Goal: Communication & Community: Answer question/provide support

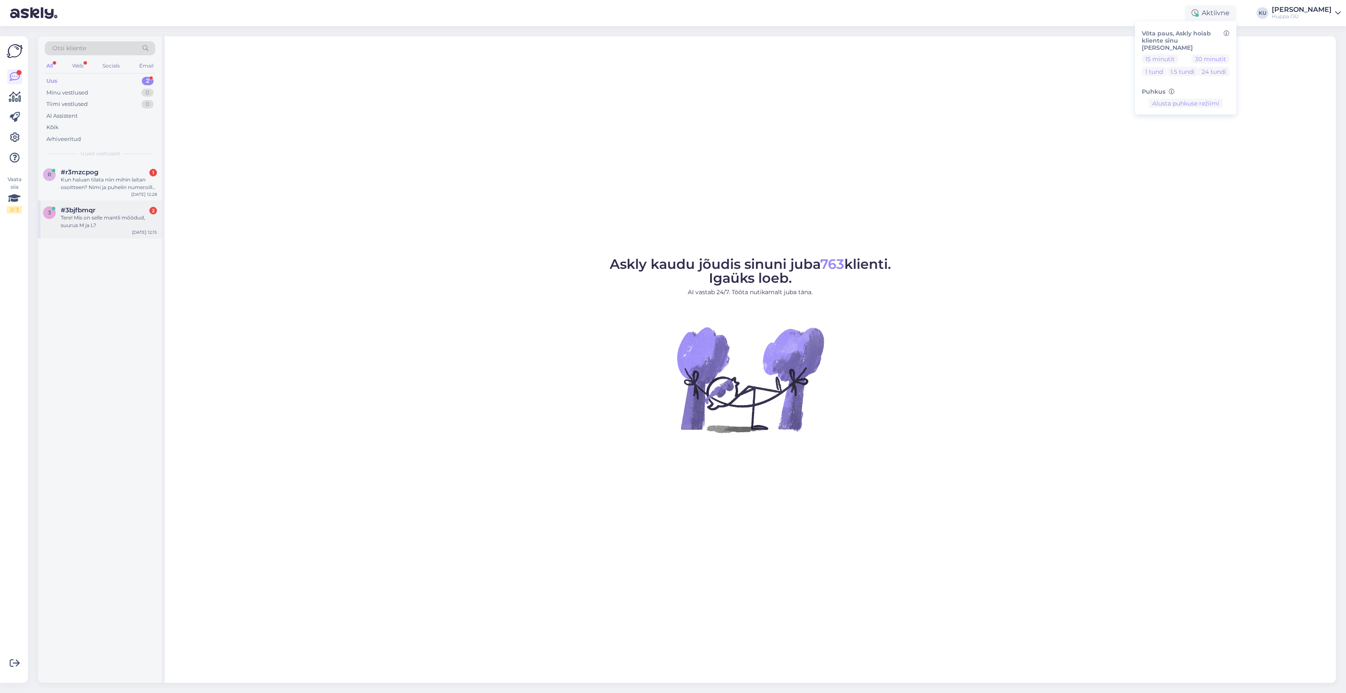
click at [101, 226] on div "Tere! Mis on selle mantli mõõdud, suurus M ja L?" at bounding box center [109, 221] width 96 height 15
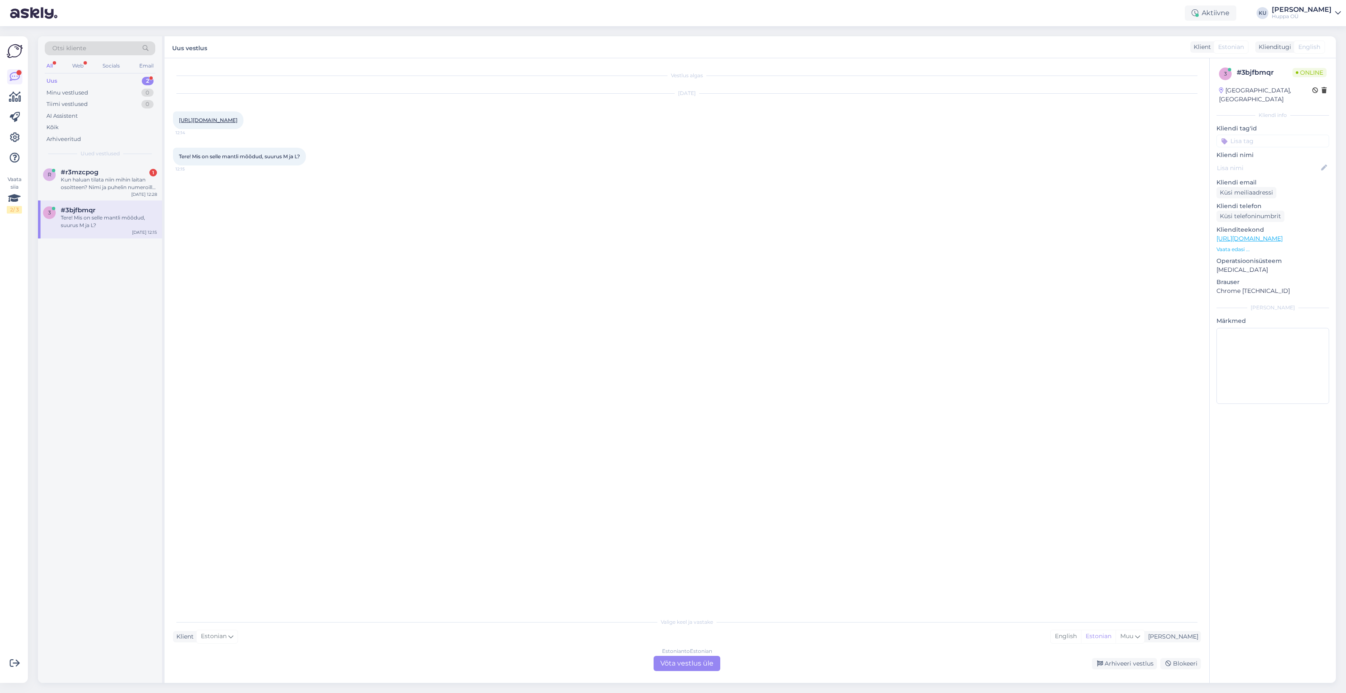
click at [705, 663] on div "Estonian to Estonian Võta vestlus üle" at bounding box center [687, 663] width 67 height 15
click at [257, 646] on textarea at bounding box center [687, 654] width 1028 height 18
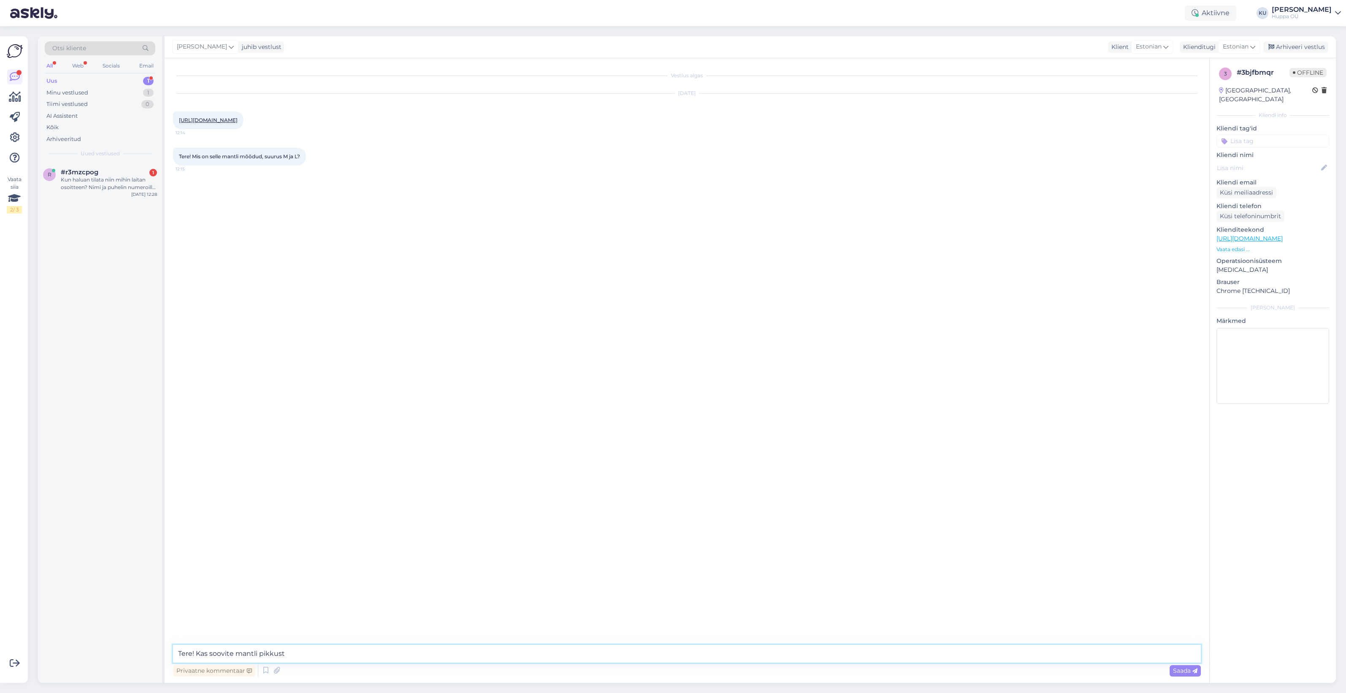
type textarea "Tere! Kas soovite mantli pikkust?"
click at [98, 174] on div "#r3mzcpog 1" at bounding box center [109, 172] width 96 height 8
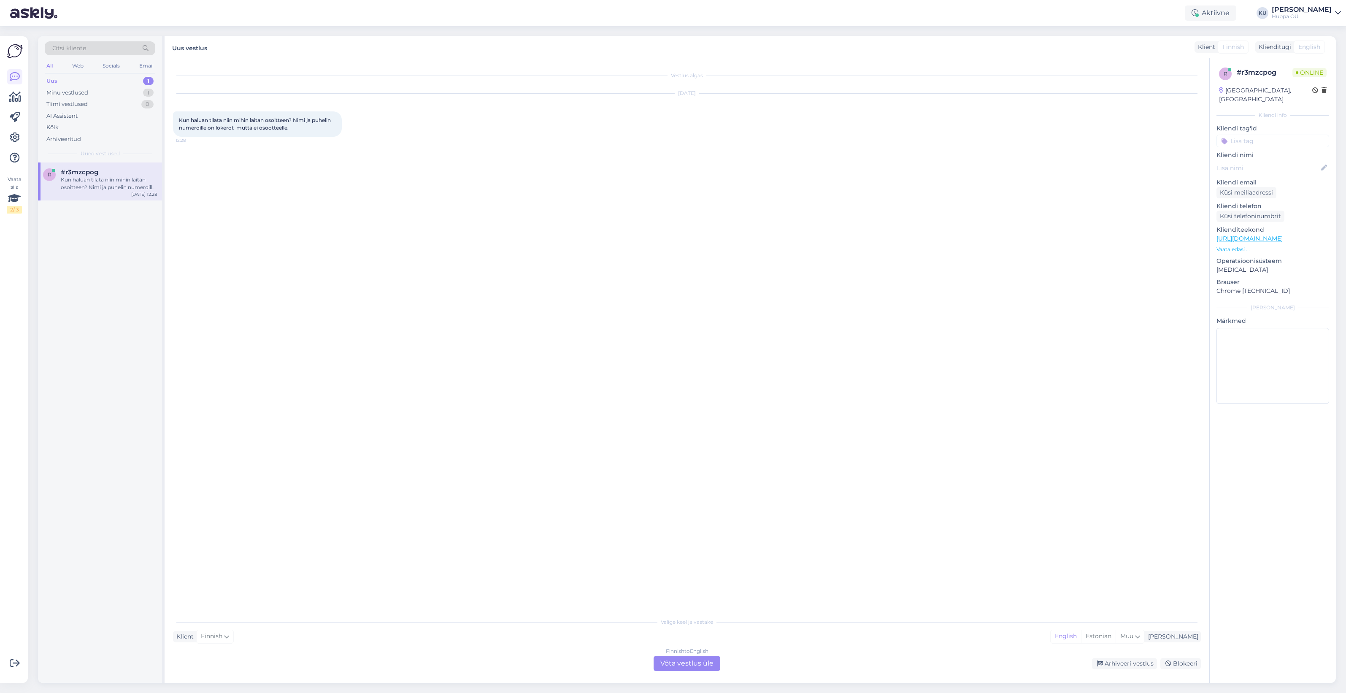
click at [671, 668] on div "Finnish to English Võta vestlus üle" at bounding box center [687, 663] width 67 height 15
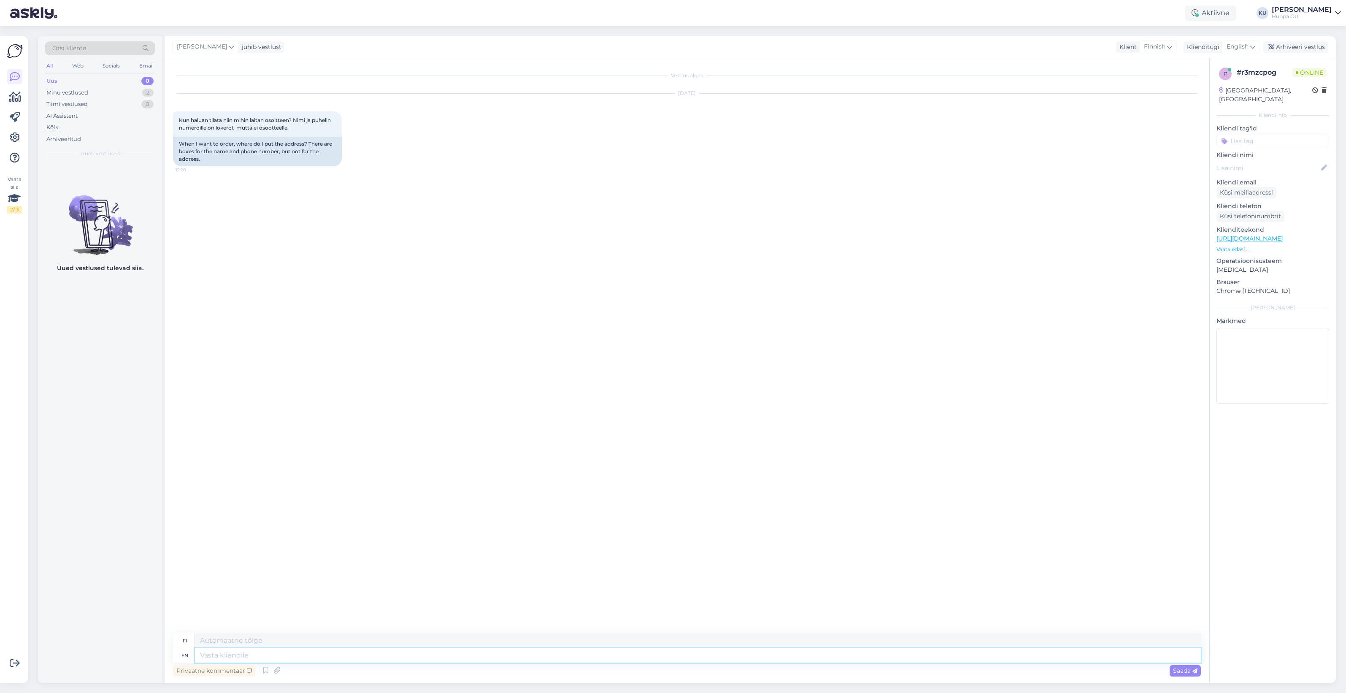
click at [231, 654] on textarea at bounding box center [698, 655] width 1006 height 14
type textarea "Hello!"
type textarea "Hei!"
type textarea "Hello! Since w"
type textarea "Hei! Siitä lähtien"
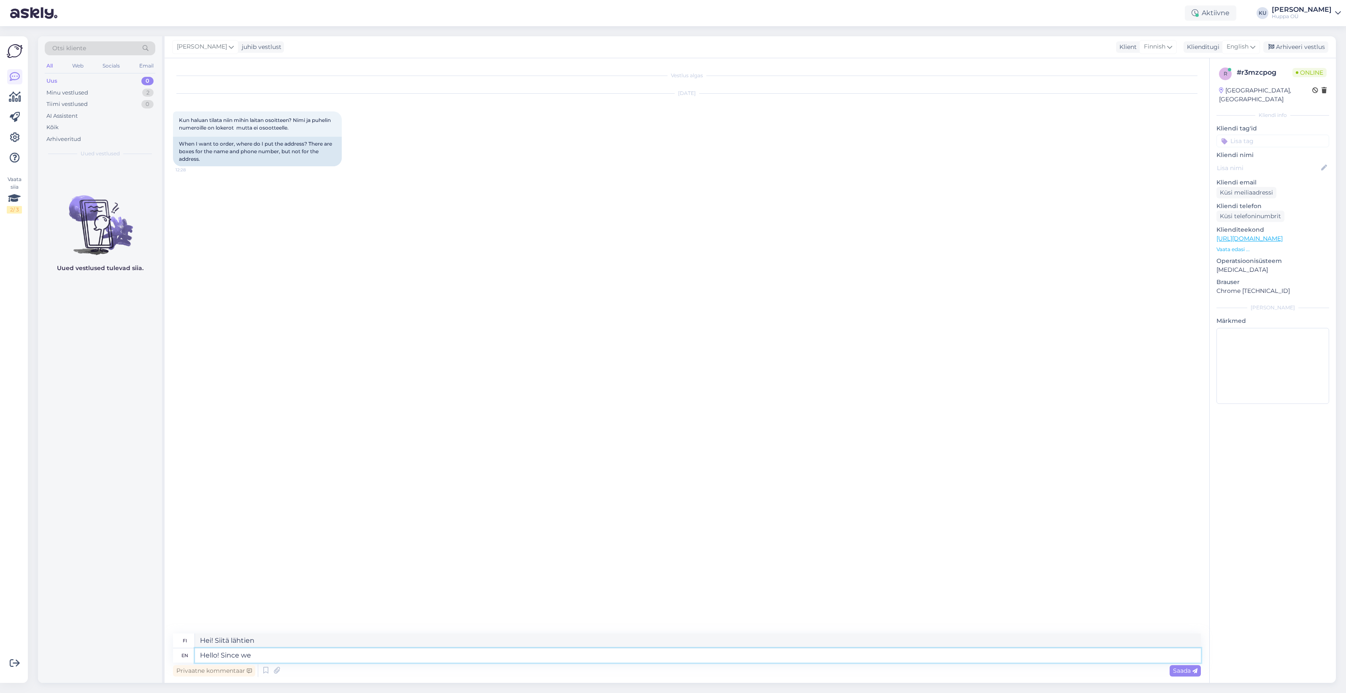
type textarea "Hello! Since we o"
type textarea "Hei! Koska me"
type textarea "Hello! Since we only se"
type textarea "Hei! Koska me vain"
type textarea "Hello! Since we only send"
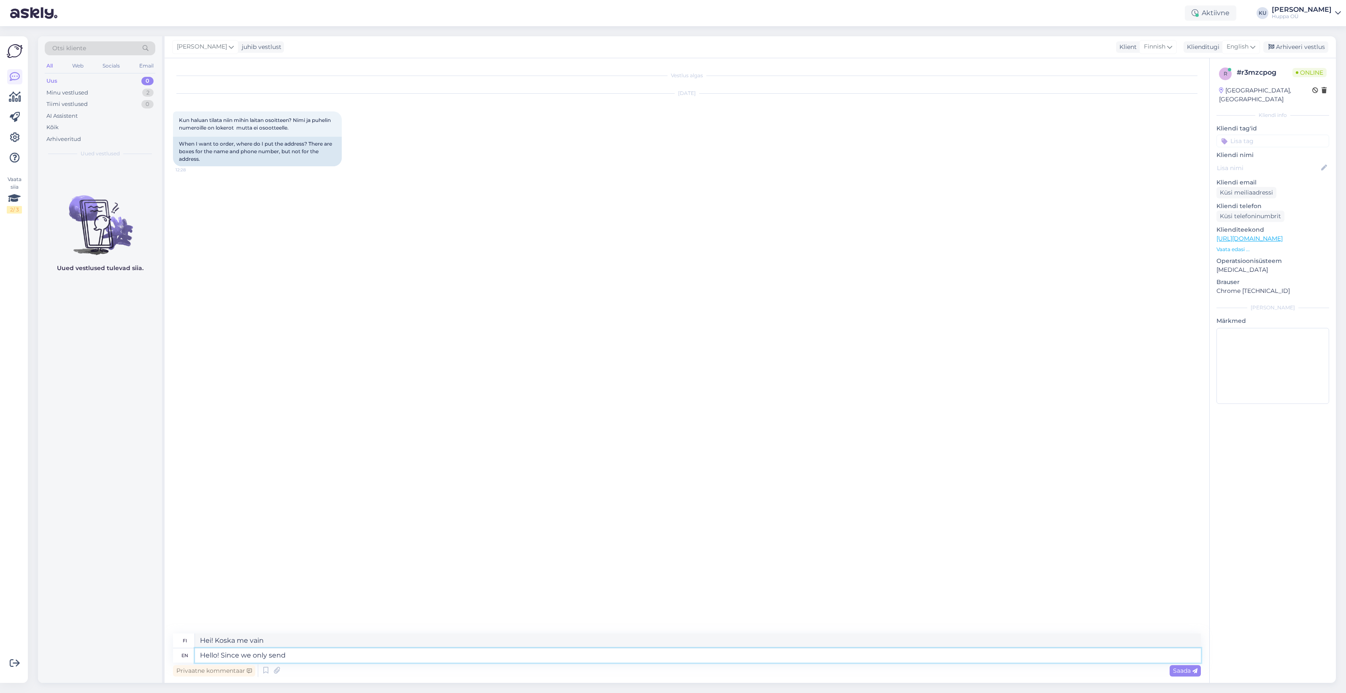
type textarea "Hei! Koska lähetämme vain"
type textarea "Hello! Since we only send to parcel ma"
type textarea "Hei! Koska lähetämme vain paketteihin"
type textarea "Hello! Since we only send to parcel machines, a"
type textarea "Hei! Koska lähetämme vain pakettiautomaatteihin,"
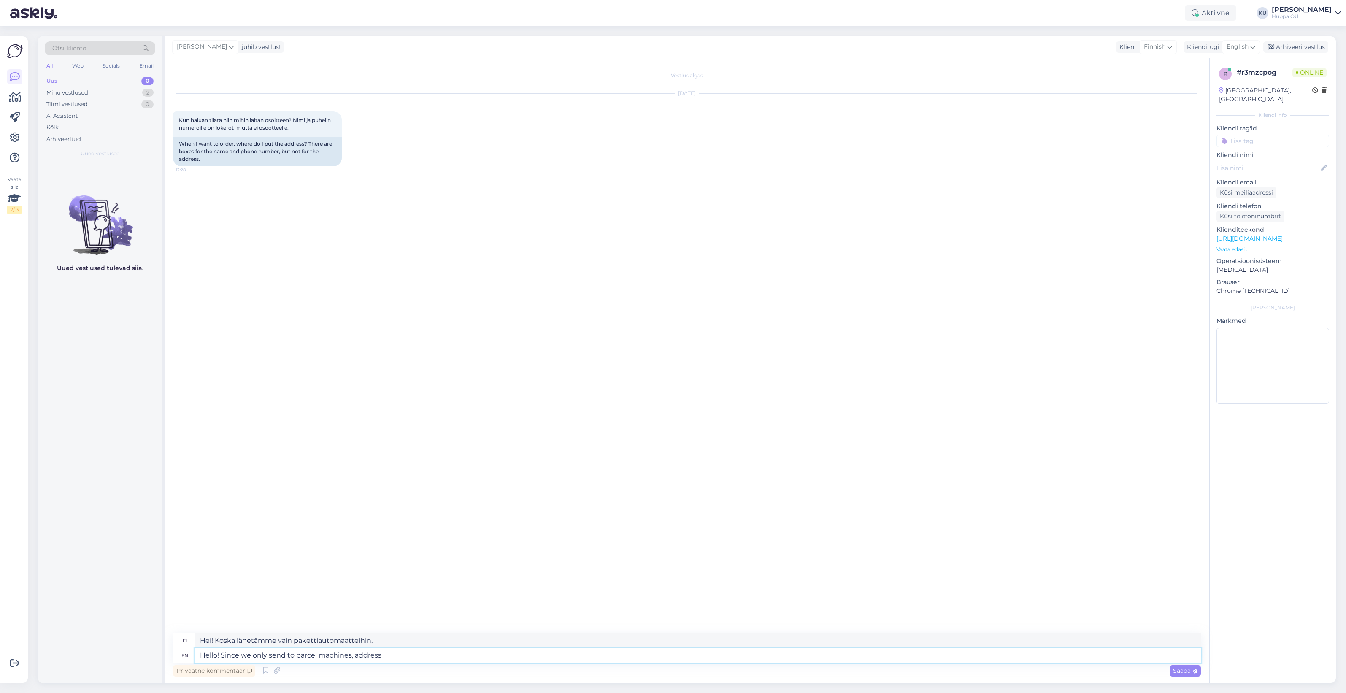
type textarea "Hello! Since we only send to parcel machines, address is"
type textarea "Hei! Koska lähetämme vain pakettiautomaatteihin, osoite"
type textarea "Hello! Since we only send to parcel machines, address is n"
type textarea "Hei! Koska lähetämme vain pakettiautomaatteihin, osoite on"
type textarea "Hello! Since we only send to parcel machines, address is not"
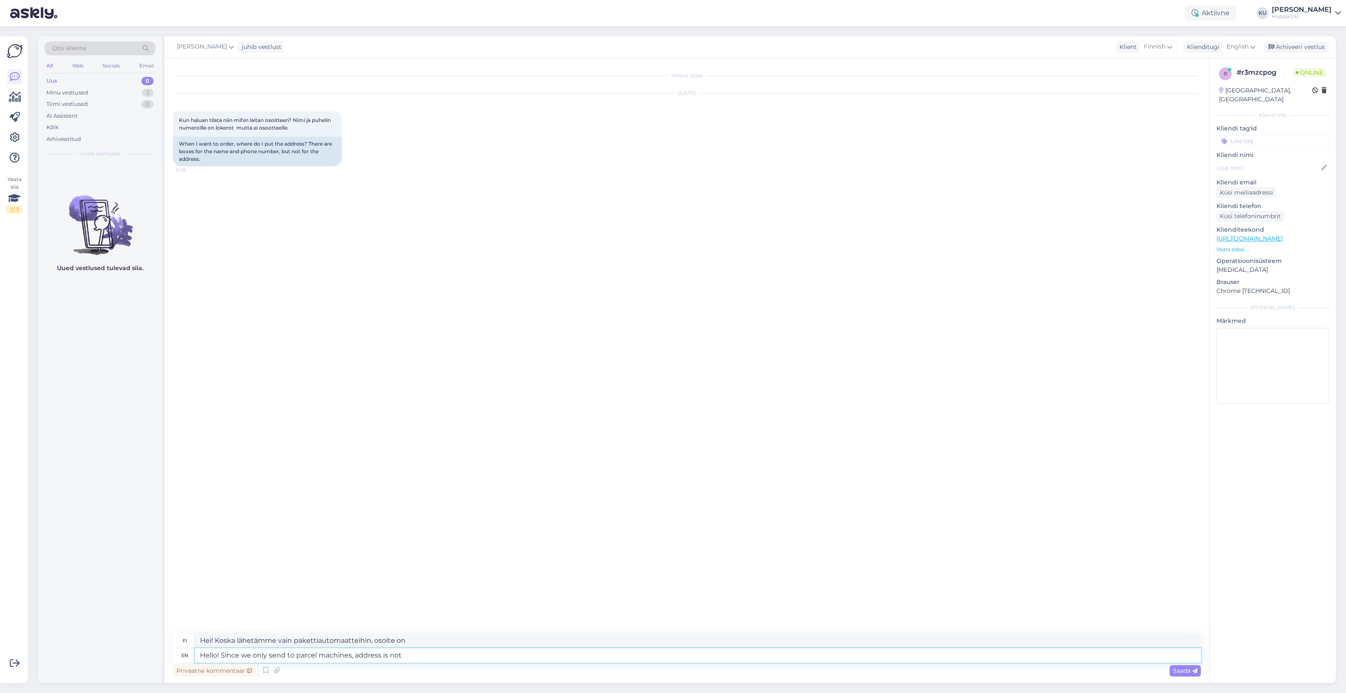
type textarea "Hei! Koska lähetämme vain pakettiautomaatteihin, osoitetta ei ole"
type textarea "Hello! Since we only send to parcel machines, address is not necessary."
type textarea "Hei! Koska lähetämme vain pakettiautomaatteihin, osoitetta ei tarvita."
type textarea "Hello! Since we only send to parcel machines, address is not necessary. But you…"
type textarea "Hei! Koska lähetämme vain pakettiautomaatteihin, osoitetta ei tarvita. Mutta si…"
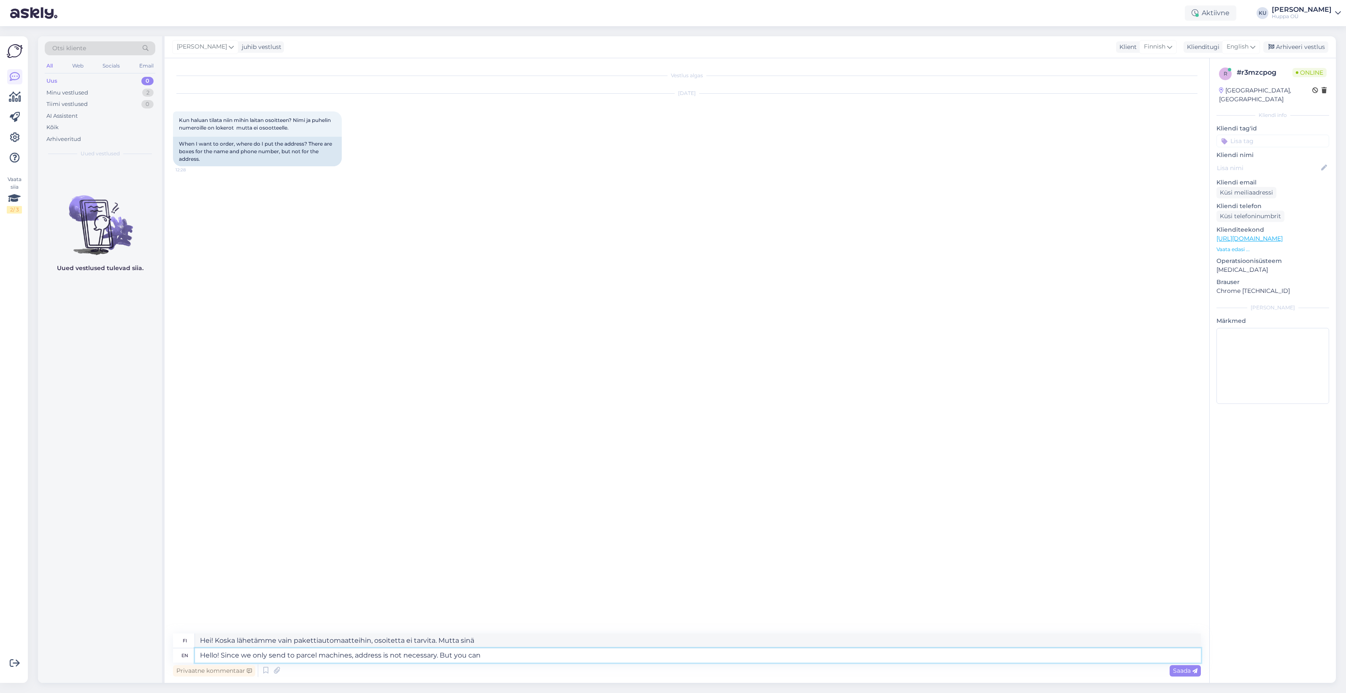
type textarea "Hello! Since we only send to parcel machines, address is not necessary. But you…"
type textarea "Hei! Koska lähetämme vain pakettiautomaatteihin, osoitetta ei tarvita. Mutta vo…"
type textarea "Hello! Since we only send to parcel machines, address is not necessary. But you…"
type textarea "Hei! Koska lähetämme vain pakettiautomaatteihin, osoitetta ei tarvita, mutta vo…"
type textarea "Hello! Since we only send to parcel machines, address is not necessary. But you…"
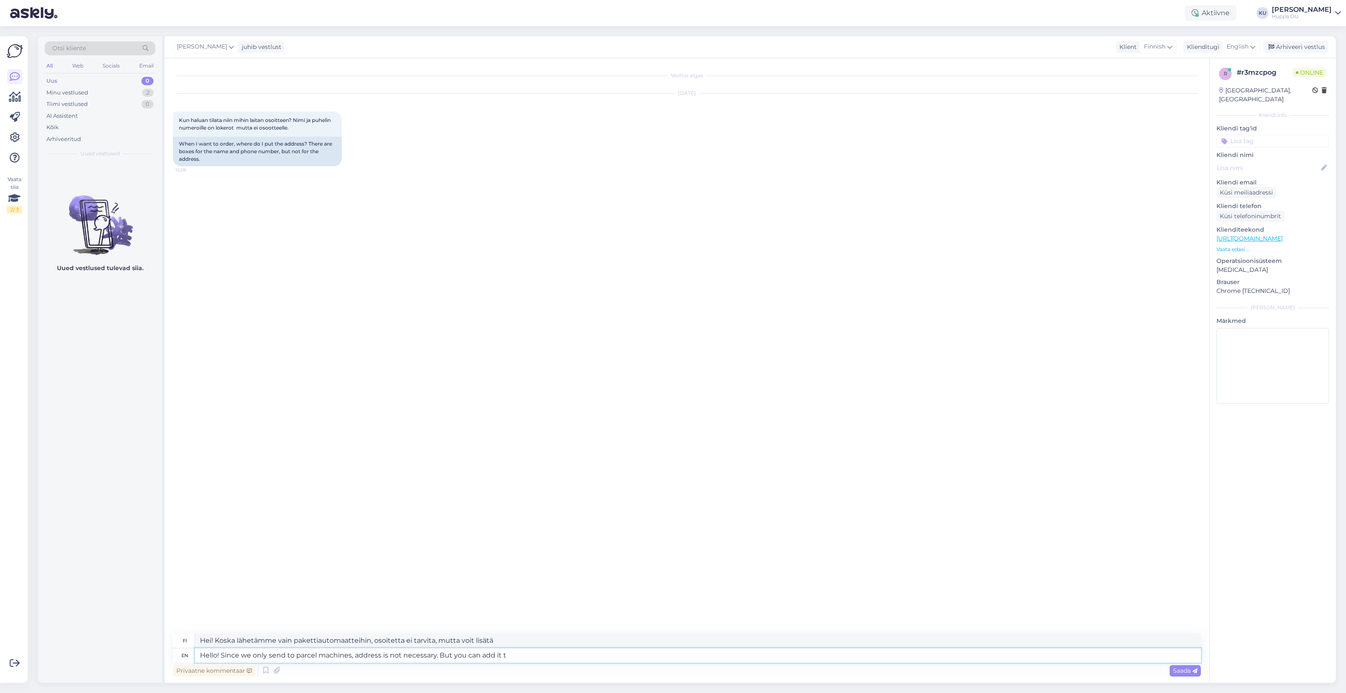
type textarea "Hei! Koska lähetämme vain pakettiautomaatteihin, osoitetta ei tarvita, mutta vo…"
type textarea "Hello! Since we only send to parcel machines, address is not necessary. But you…"
type textarea "Hei! Koska lähetämme vain pakettiautomaatteihin, osoitetta ei tarvita, mutta vo…"
type textarea "Hello! Since we only send to parcel machines, address is not necessary. But you…"
type textarea "Hei! Koska lähetämme vain pakettiautomaatteihin, osoitetta ei tarvita, mutta vo…"
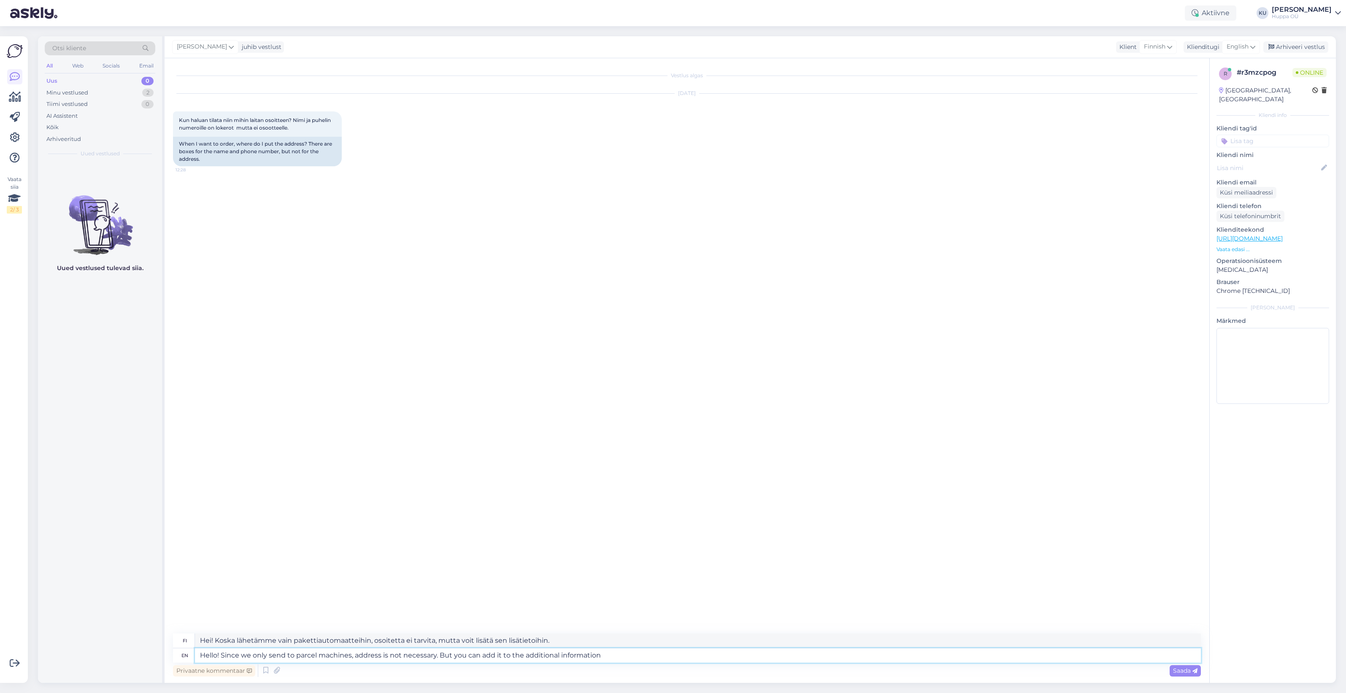
type textarea "Hello! Since we only send to parcel machines, address is not necessary. But you…"
type textarea "Hei! Koska lähetämme vain pakettiautomaatteihin, osoitetta ei tarvita. Voit kui…"
type textarea "Hello! Since we only send to parcel machines, address is not necessary. But you…"
type textarea "Hei! Koska lähetämme vain pakettiautomaatteihin, osoitetta ei tarvita. Voit kui…"
type textarea "Hello! Since we only send to parcel machines, address is not necessary. But you…"
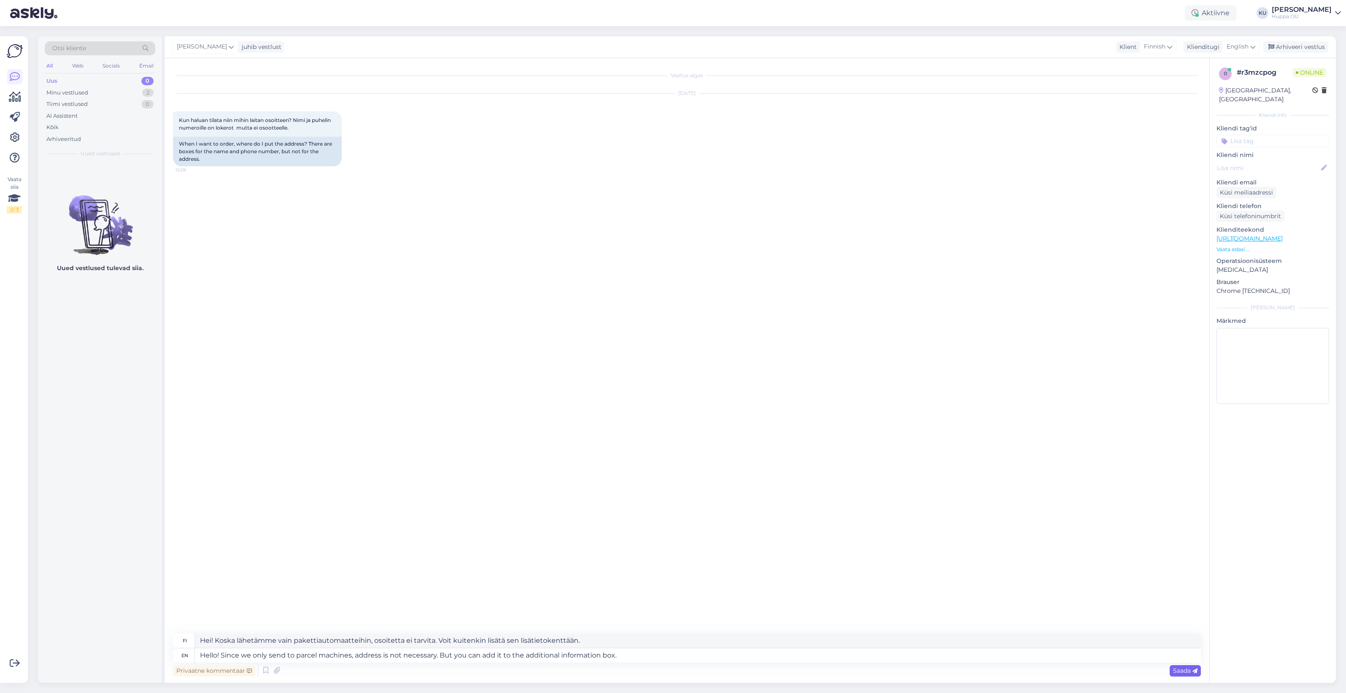
click at [1192, 670] on icon at bounding box center [1194, 670] width 5 height 5
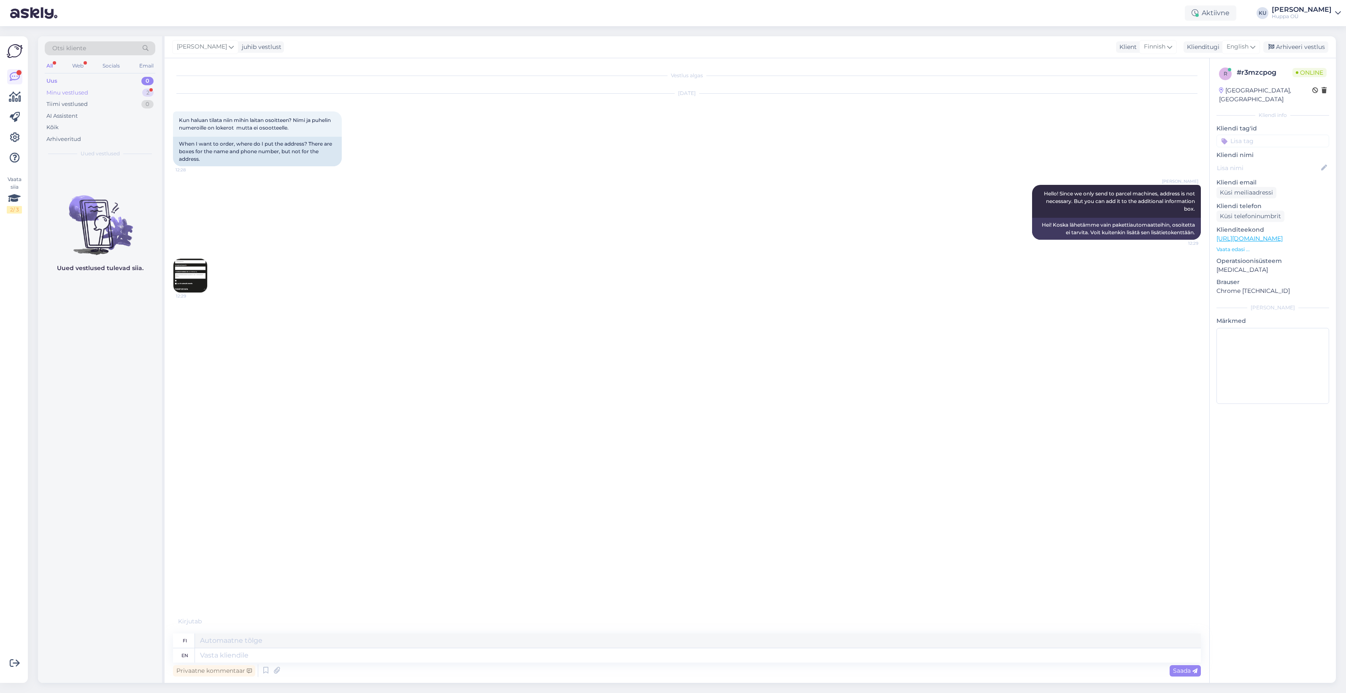
click at [105, 92] on div "Minu vestlused 2" at bounding box center [100, 93] width 111 height 12
click at [98, 173] on div "#r3mzcpog 2" at bounding box center [109, 172] width 96 height 8
click at [193, 274] on img at bounding box center [190, 276] width 34 height 34
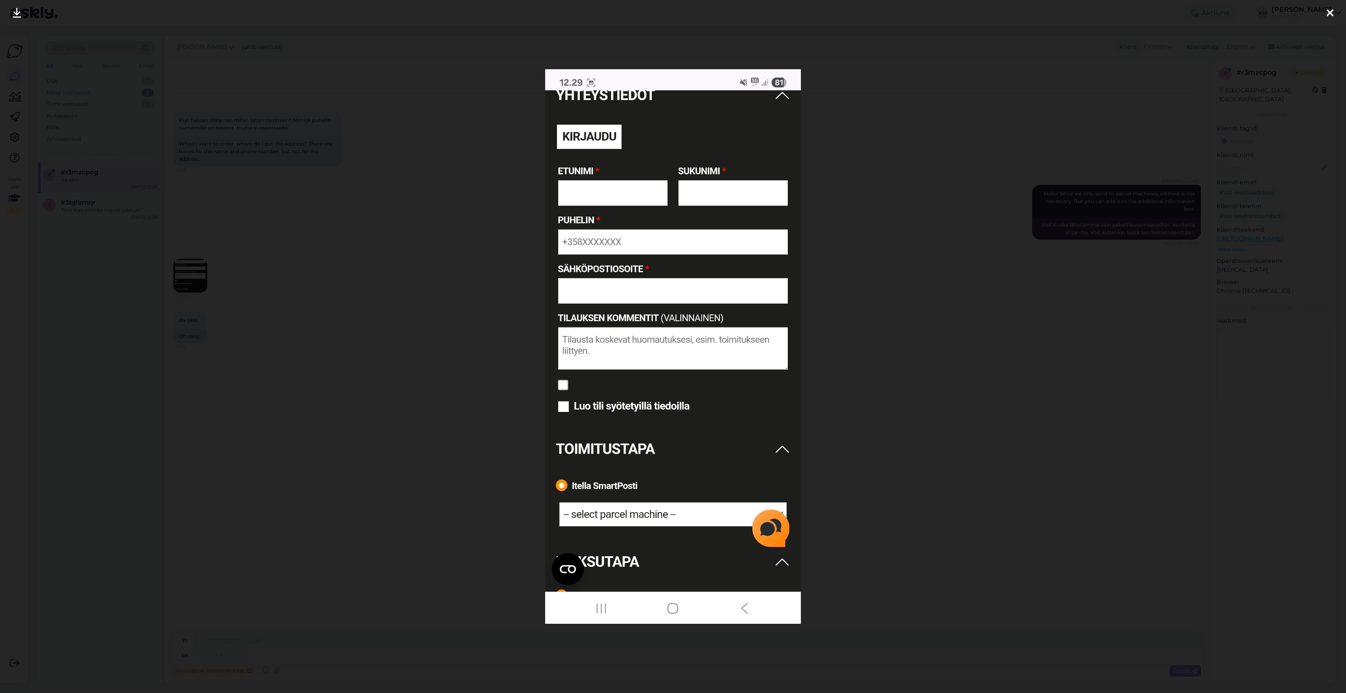
click at [930, 309] on div at bounding box center [673, 346] width 1346 height 693
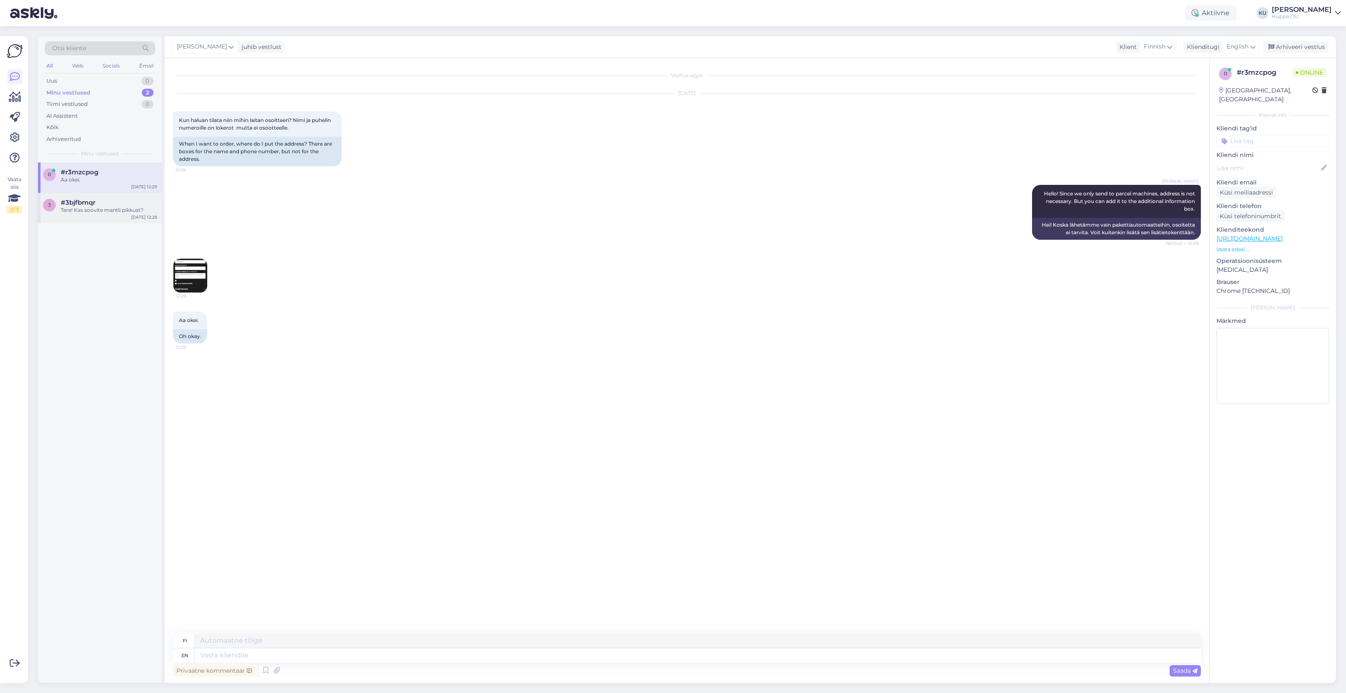
click at [78, 214] on div "3 #3bjfbmqr Tere! Kas soovite mantli pikkust? Sep 29 12:28" at bounding box center [100, 208] width 124 height 30
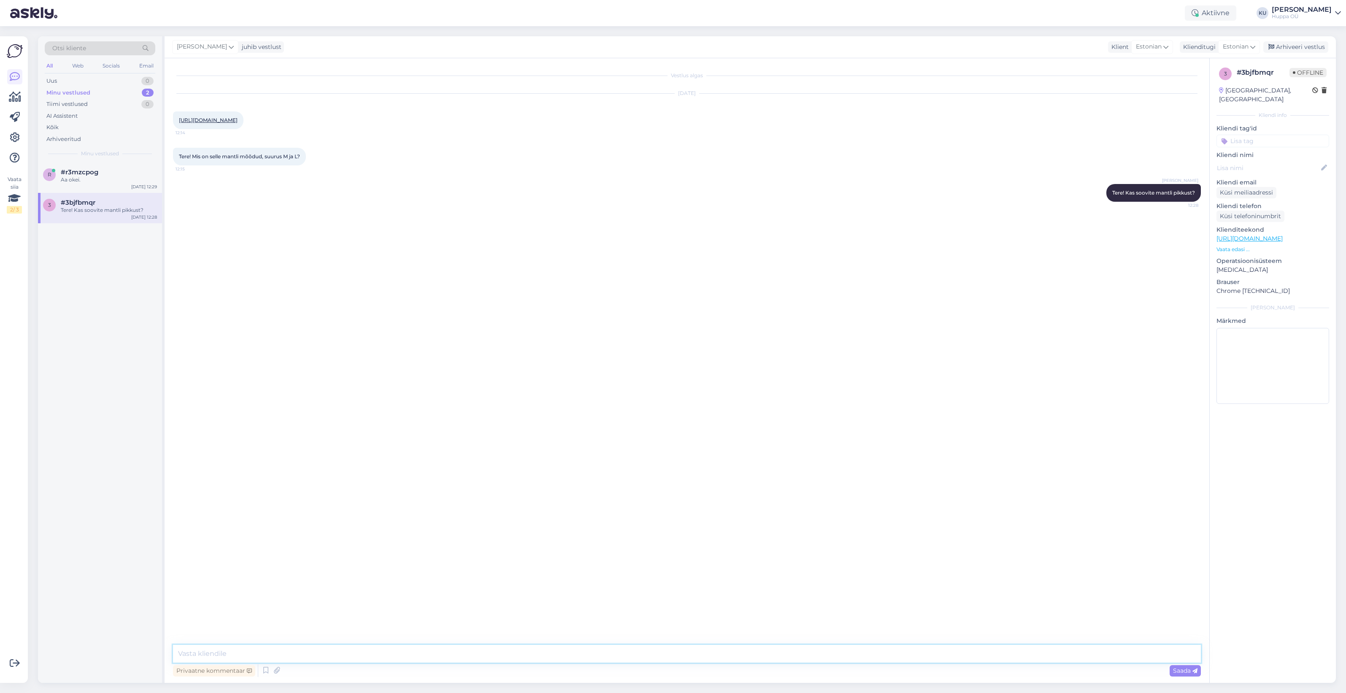
click at [296, 649] on textarea at bounding box center [687, 654] width 1028 height 18
type textarea "Siit leiate toote mõõtude kohta info:"
paste textarea
click at [1186, 274] on img at bounding box center [1184, 274] width 34 height 34
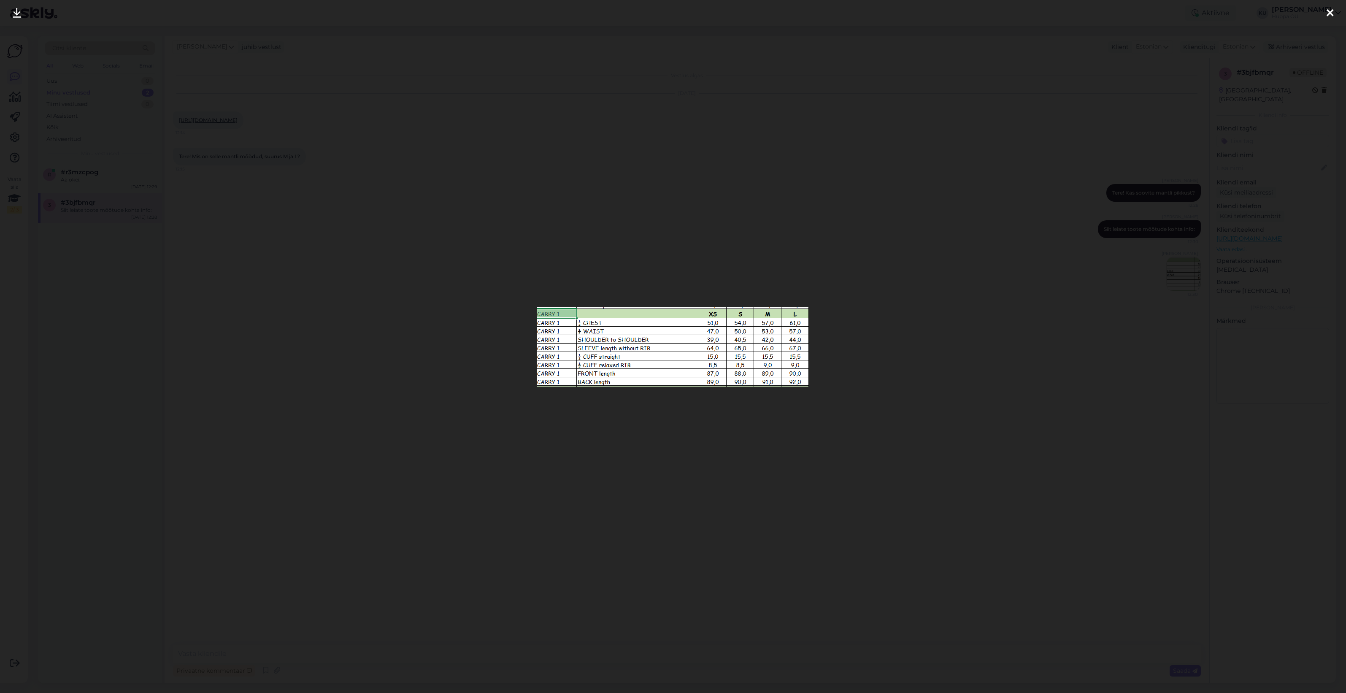
click at [927, 394] on div at bounding box center [673, 346] width 1346 height 693
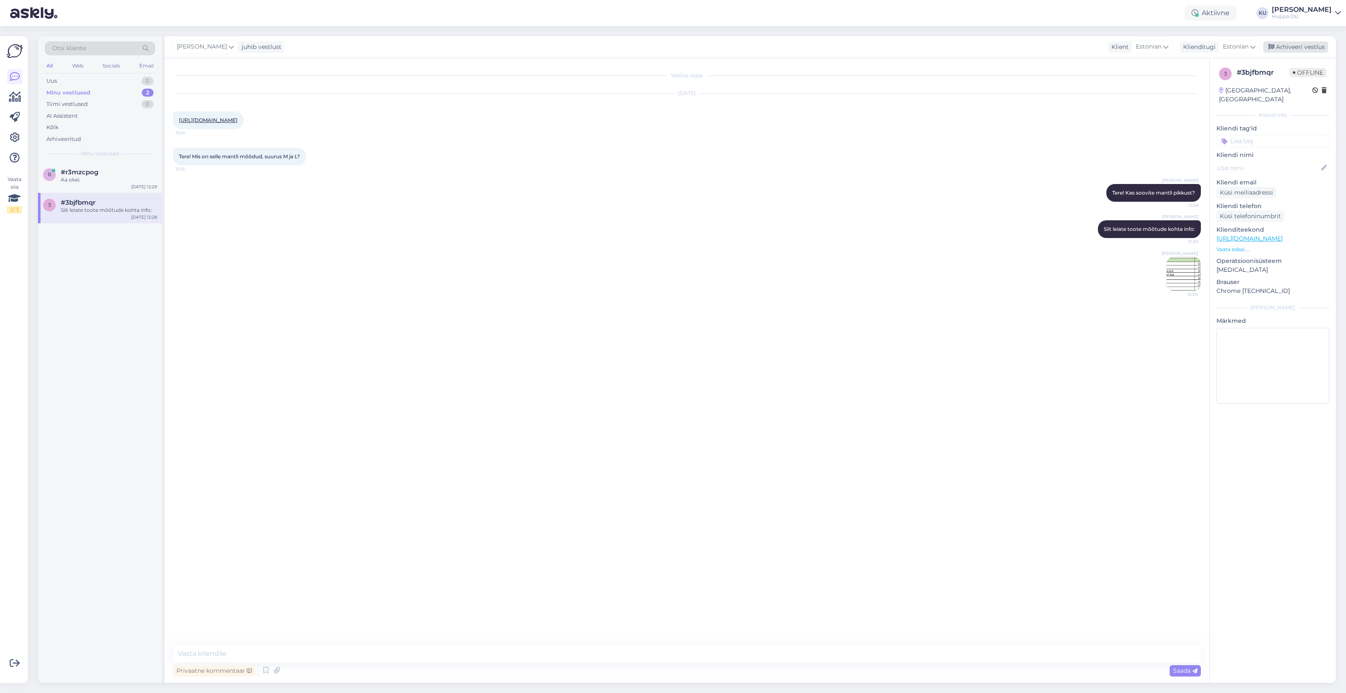
click at [1279, 43] on div "Arhiveeri vestlus" at bounding box center [1295, 46] width 65 height 11
click at [103, 170] on div "#r3mzcpog" at bounding box center [109, 172] width 96 height 8
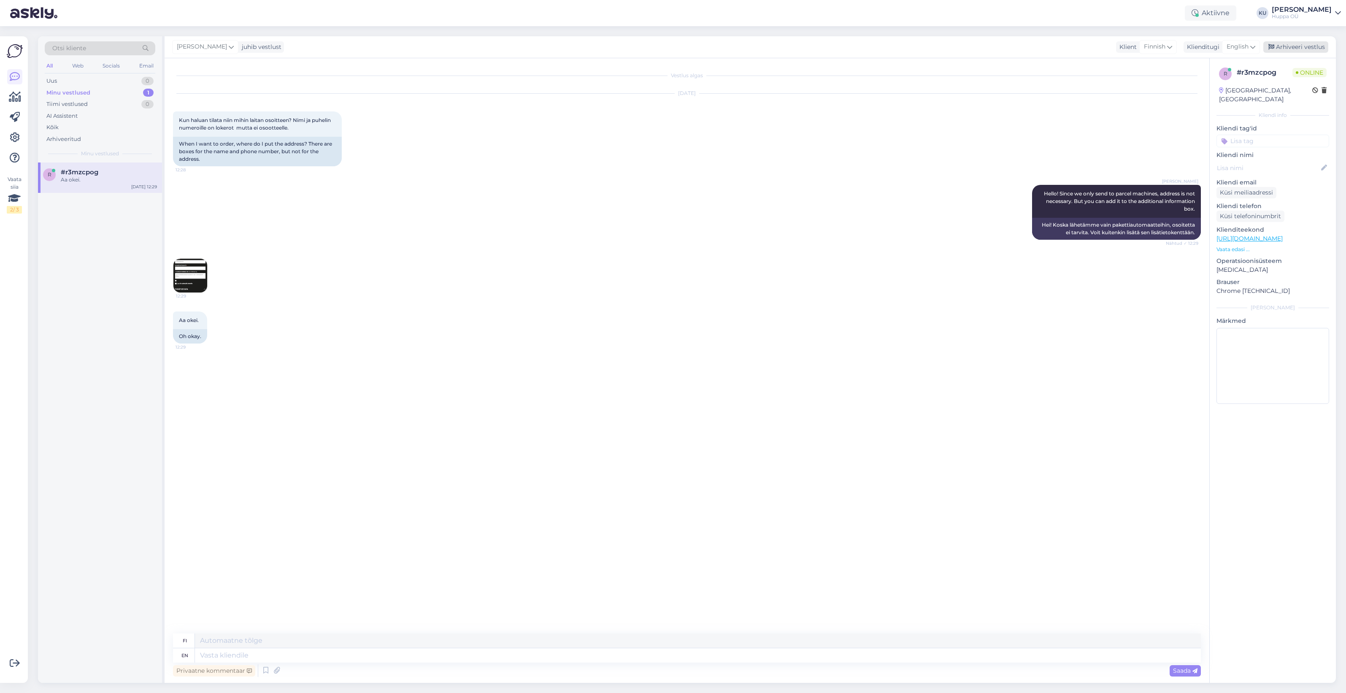
click at [1303, 41] on div "Arhiveeri vestlus" at bounding box center [1295, 46] width 65 height 11
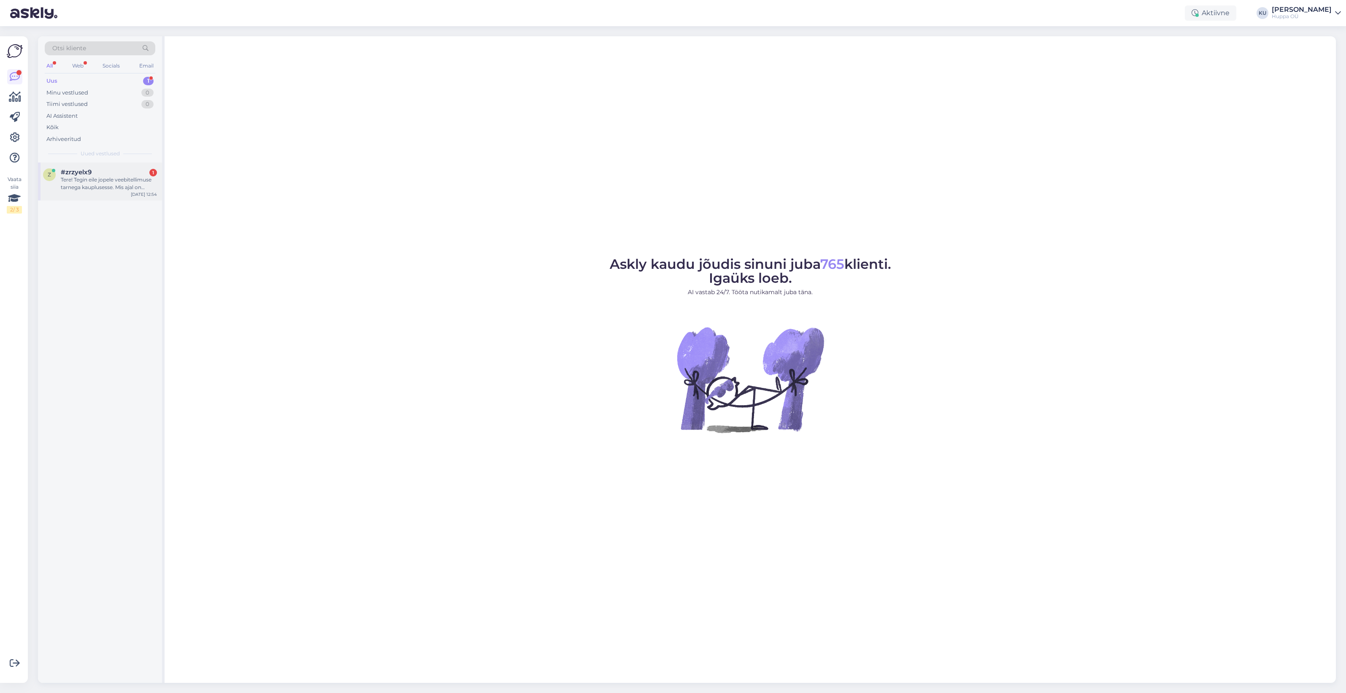
click at [91, 176] on div "Tere! Tegin eile jopele veebitellimuse tarnega kauplusesse. Mis ajal on tellimu…" at bounding box center [109, 183] width 96 height 15
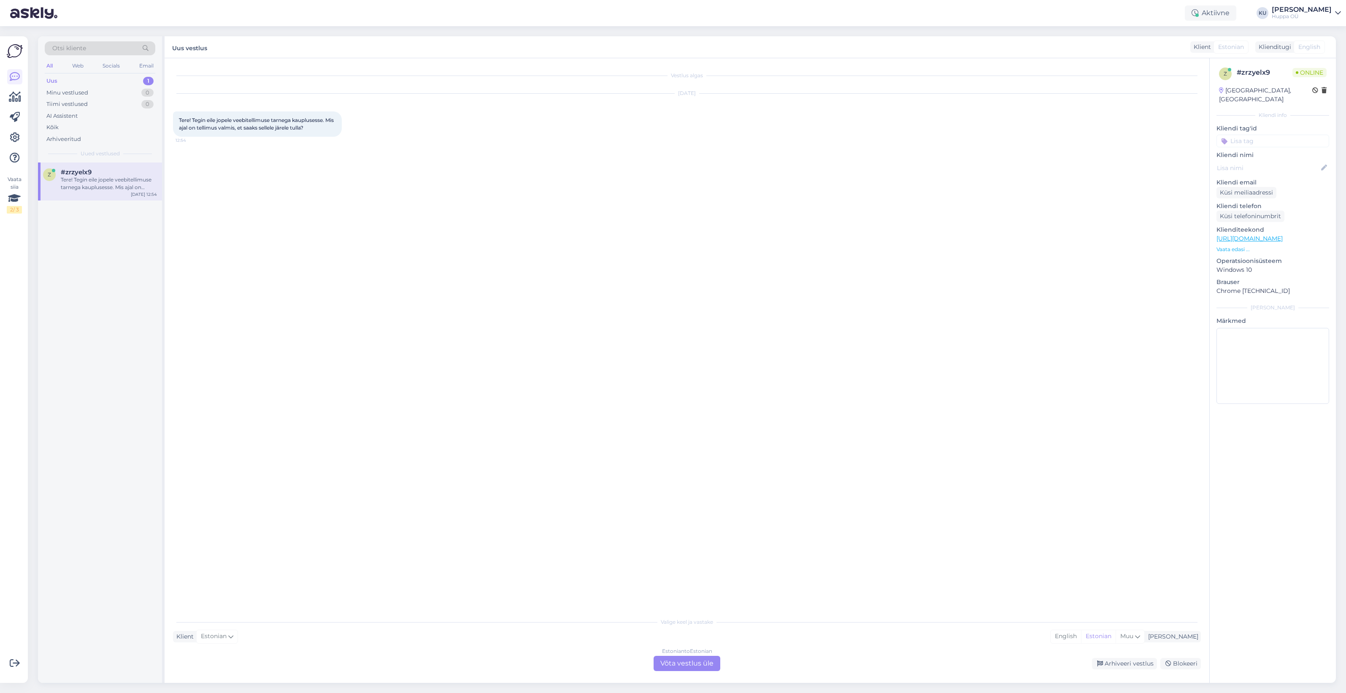
click at [682, 662] on div "Estonian to Estonian Võta vestlus üle" at bounding box center [687, 663] width 67 height 15
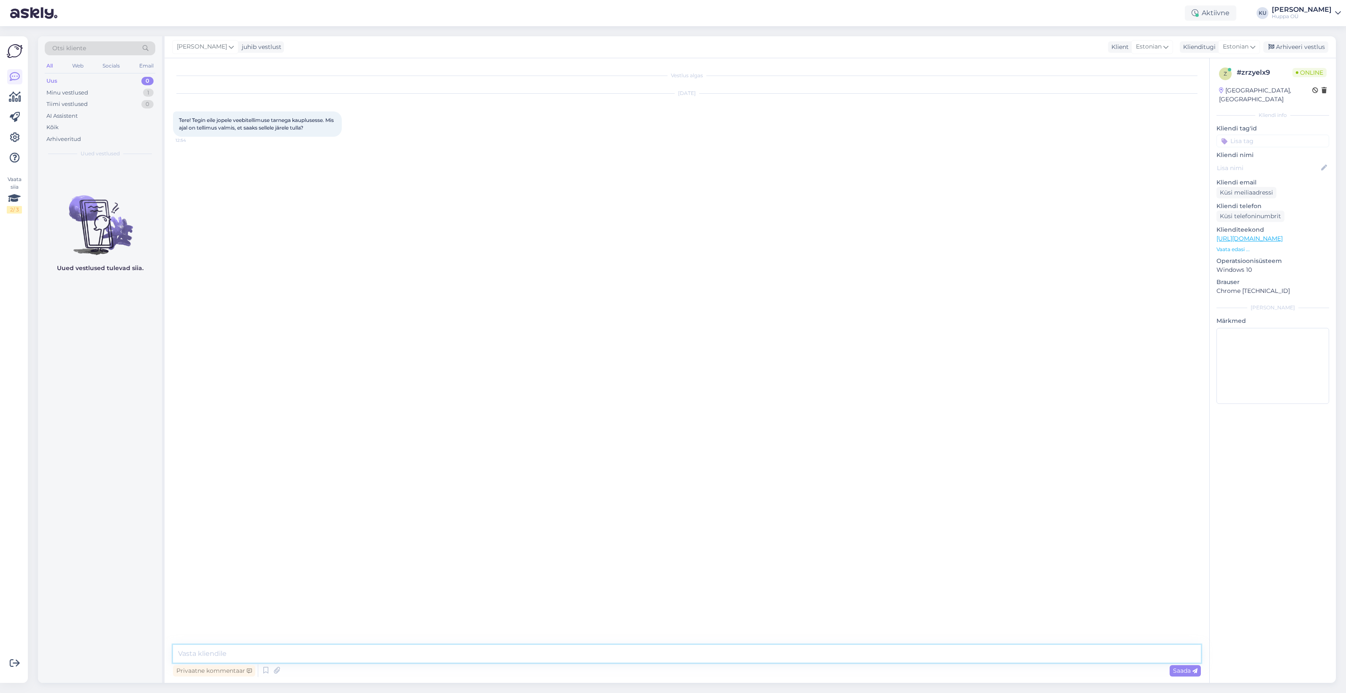
click at [261, 652] on textarea at bounding box center [687, 654] width 1028 height 18
drag, startPoint x: 299, startPoint y: 654, endPoint x: 276, endPoint y: 654, distance: 22.4
click at [276, 654] on textarea "Tere! Pean uurima, kas toode/tooted on poes olmas või tulevad vahelaost. Mis on…" at bounding box center [687, 654] width 1028 height 18
type textarea "Tere! Pean uurima, kas toode on poes olmas või tulevad vahelaost. Mis on Teie t…"
click at [1178, 672] on span "Saada" at bounding box center [1185, 671] width 24 height 8
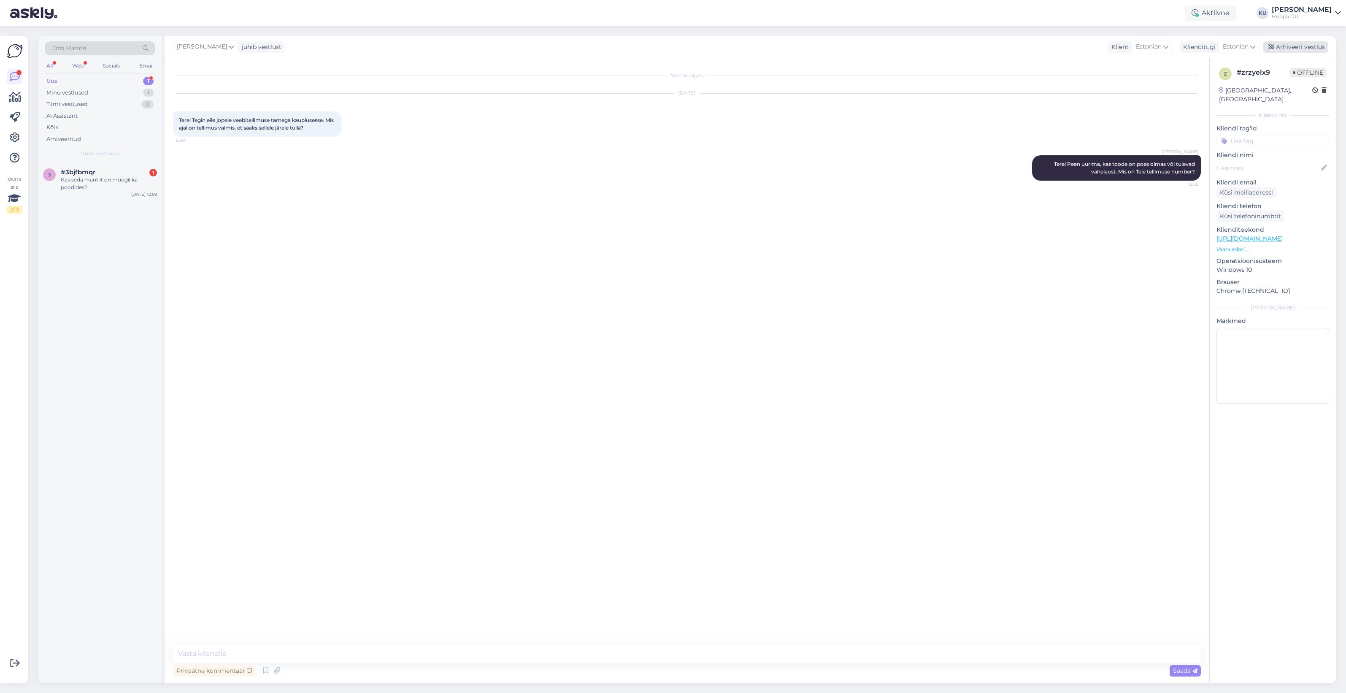
click at [1310, 50] on div "Arhiveeri vestlus" at bounding box center [1295, 46] width 65 height 11
drag, startPoint x: 80, startPoint y: 181, endPoint x: 86, endPoint y: 181, distance: 5.5
click at [85, 181] on div "Kas seda mantlit on müügil ka poodides?" at bounding box center [109, 183] width 96 height 15
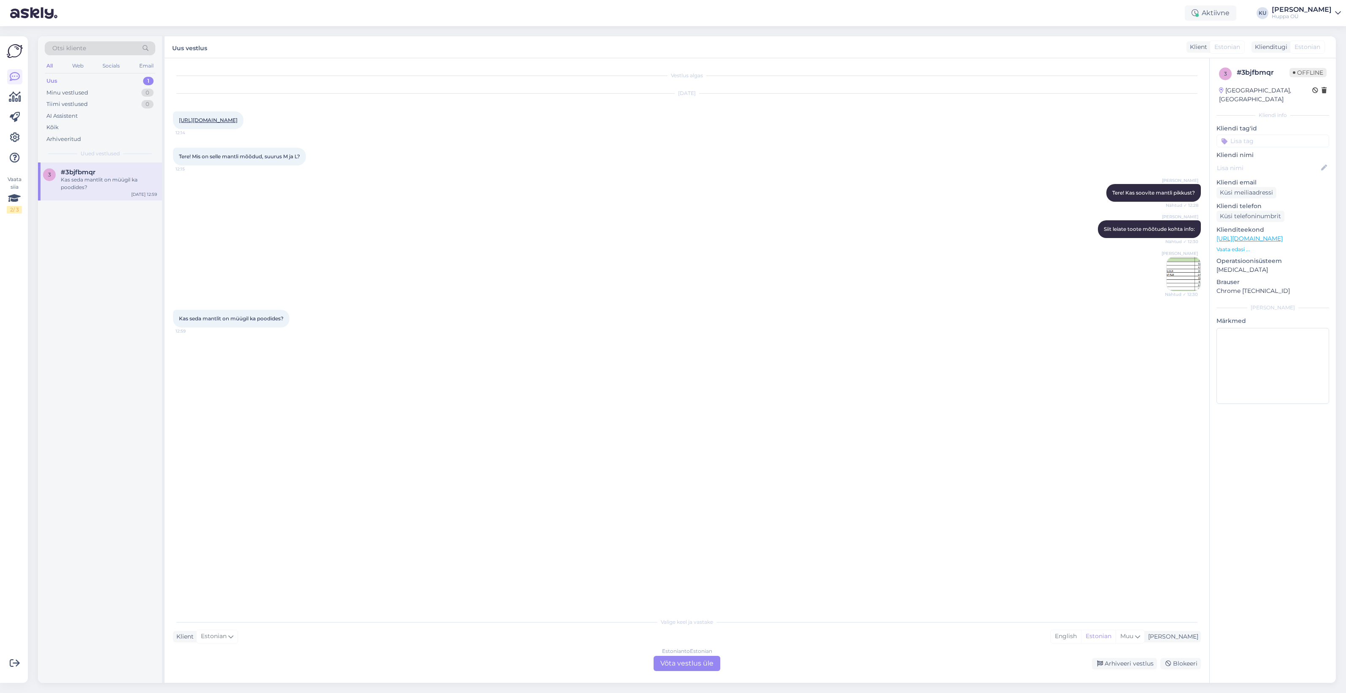
click at [684, 669] on div "Estonian to Estonian Võta vestlus üle" at bounding box center [687, 663] width 67 height 15
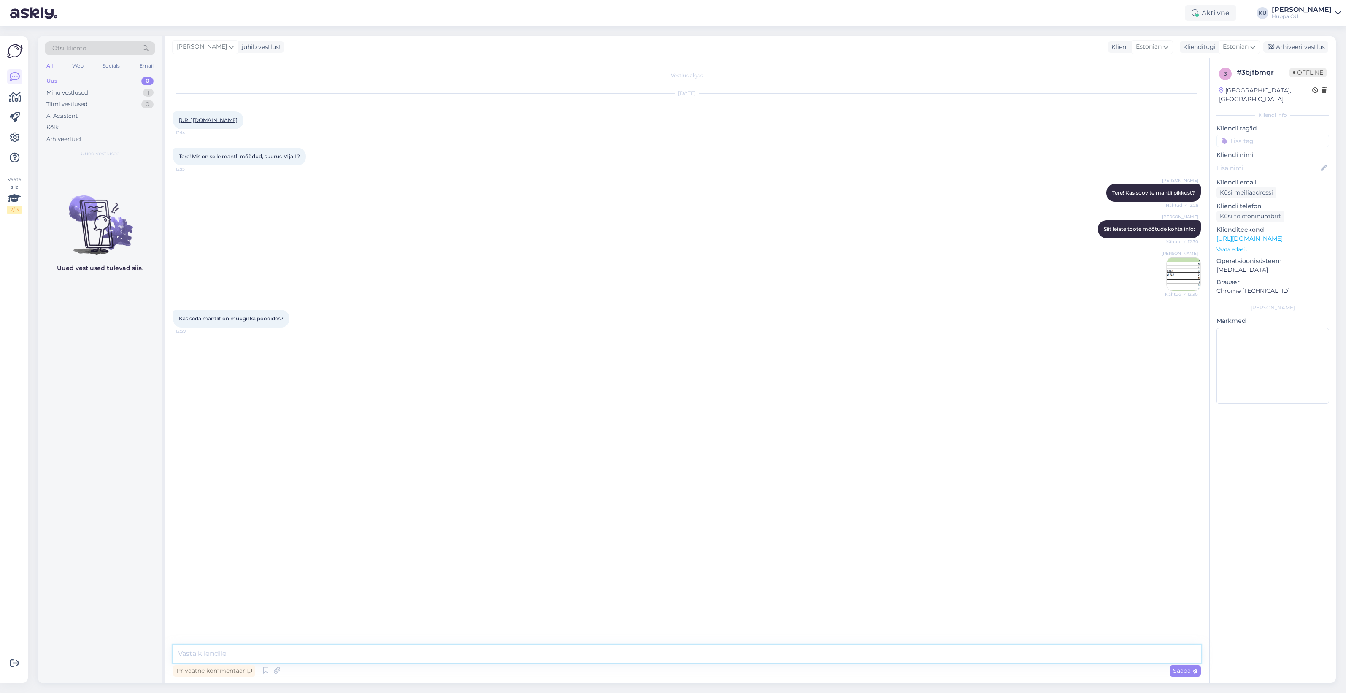
click at [304, 656] on textarea at bounding box center [687, 654] width 1028 height 18
type textarea "Kohe uurin"
click at [238, 121] on link "[URL][DOMAIN_NAME]" at bounding box center [208, 120] width 59 height 6
click at [259, 654] on textarea at bounding box center [687, 654] width 1028 height 18
type textarea "Kahjuks on ainult vahelaos. Roosa mudel suurus L on meie Leiunurga kaupluses, m…"
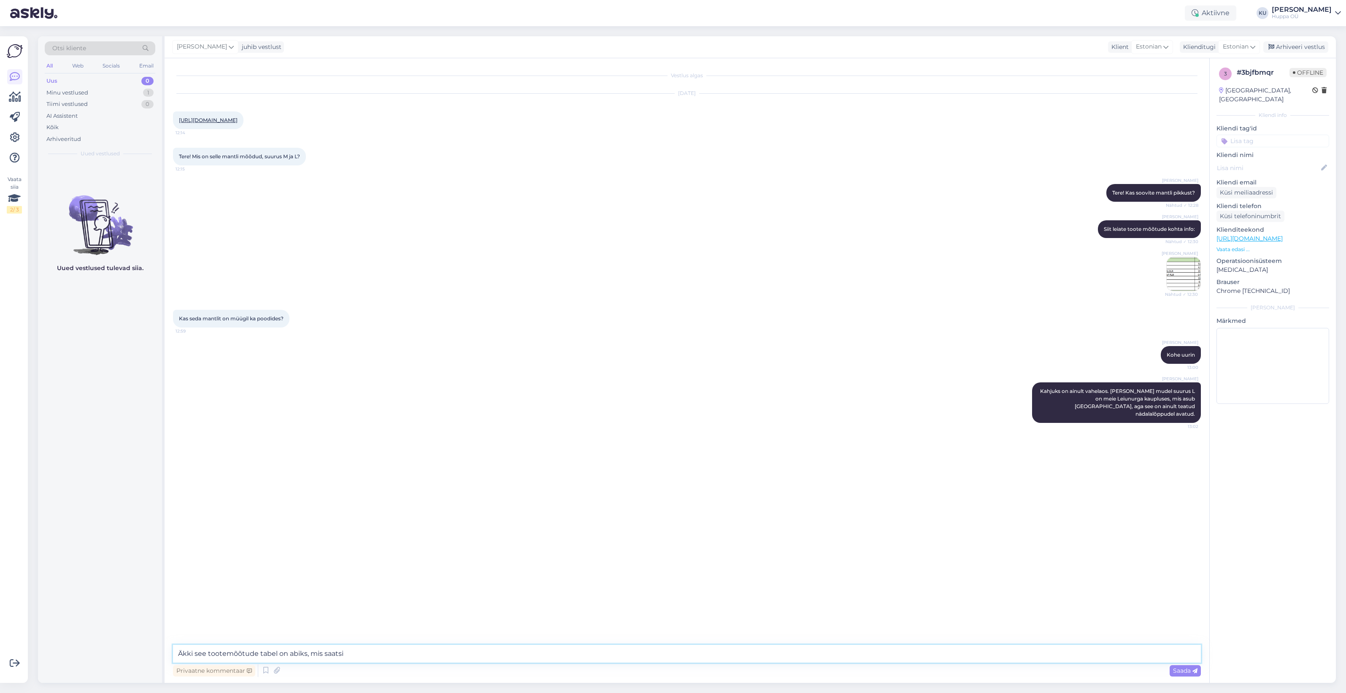
type textarea "Äkki see tootemõõtude tabel on abiks, mis saatsin"
click at [222, 652] on textarea at bounding box center [687, 654] width 1028 height 18
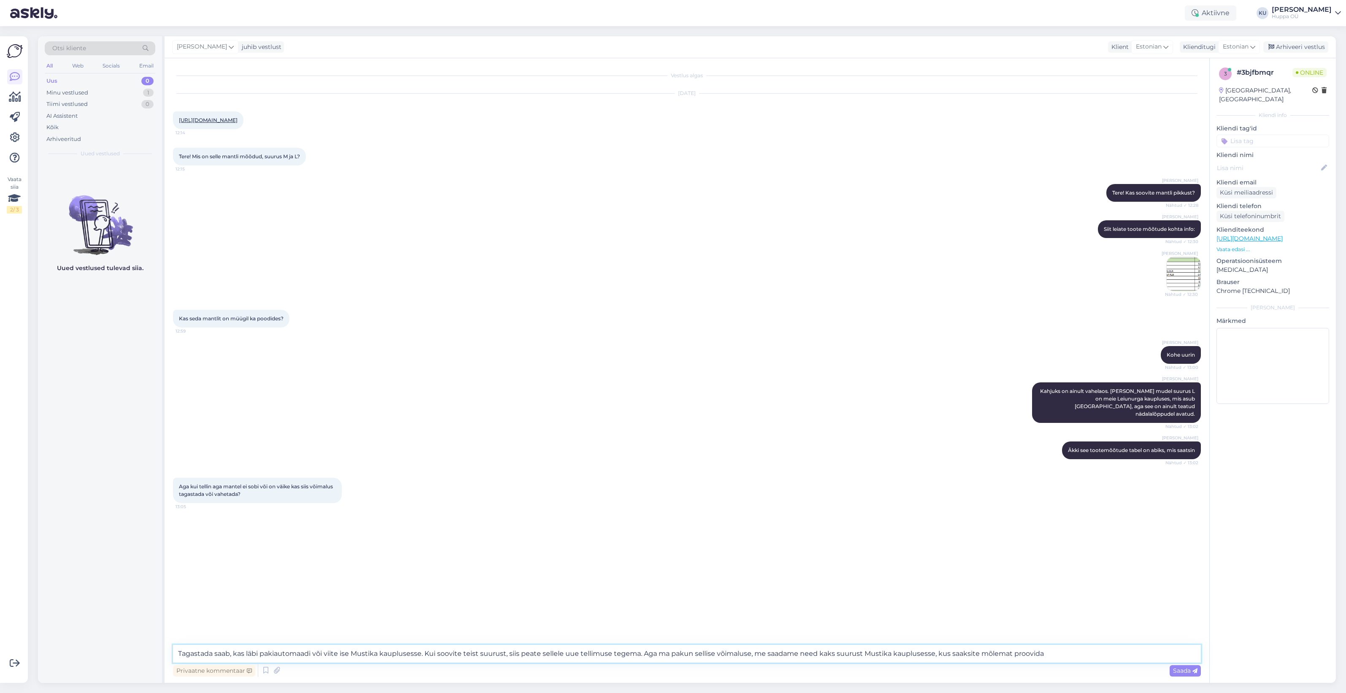
drag, startPoint x: 639, startPoint y: 655, endPoint x: 424, endPoint y: 650, distance: 215.3
click at [424, 650] on textarea "Tagastada saab, kas läbi pakiautomaadi või viite ise Mustika kauplusesse. Kui s…" at bounding box center [687, 654] width 1028 height 18
click at [854, 654] on textarea "Tagastada saab, kas läbi pakiautomaadi või viite ise Mustika kauplusesse. Aga m…" at bounding box center [687, 654] width 1028 height 18
type textarea "Tagastada saab, kas läbi pakiautomaadi või viite ise Mustika kauplusesse. Aga m…"
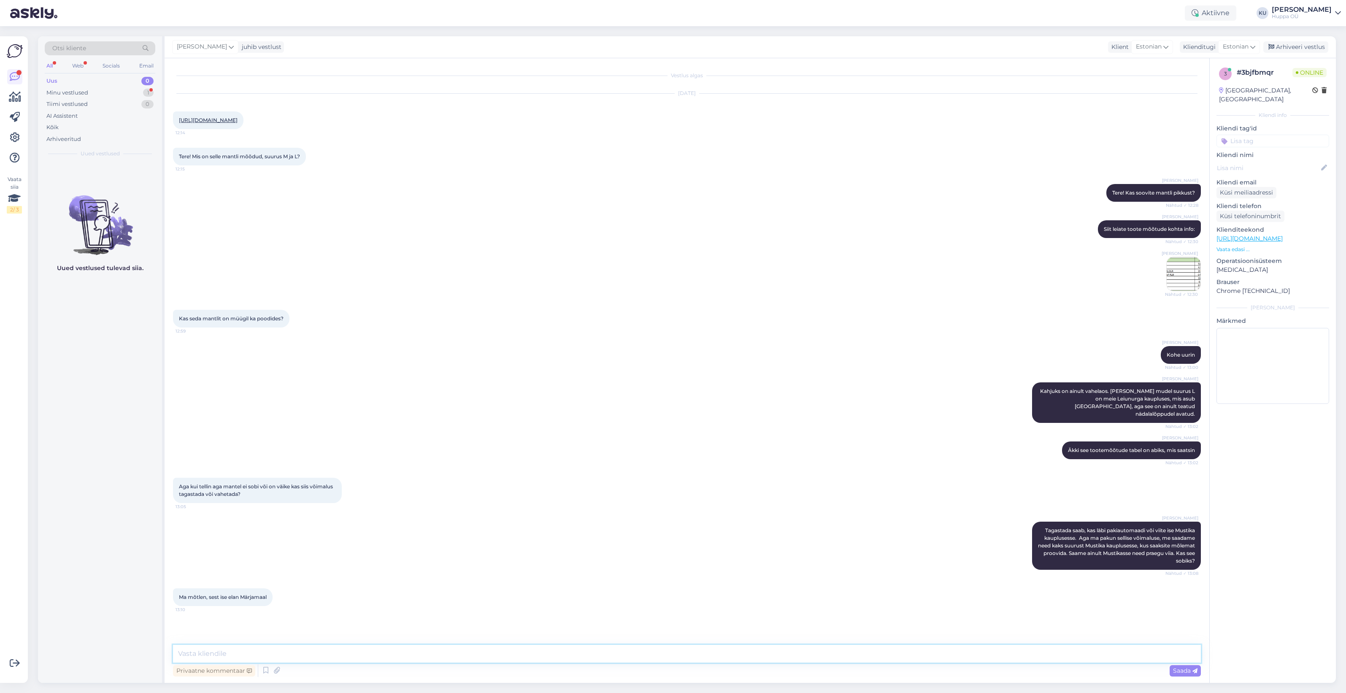
click at [214, 653] on textarea at bounding box center [687, 654] width 1028 height 18
drag, startPoint x: 300, startPoint y: 652, endPoint x: 308, endPoint y: 656, distance: 8.5
click at [301, 652] on textarea "Okei, kui Teil ei ole võimalust Tallinna tulla, siis oleks lihtsam tellida ikka…" at bounding box center [687, 654] width 1028 height 18
type textarea "Okei, kui Teil ei ole võimalust Tallinnasse tulla, siis oleks lihtsam tellida i…"
click at [1182, 669] on span "Saada" at bounding box center [1185, 671] width 24 height 8
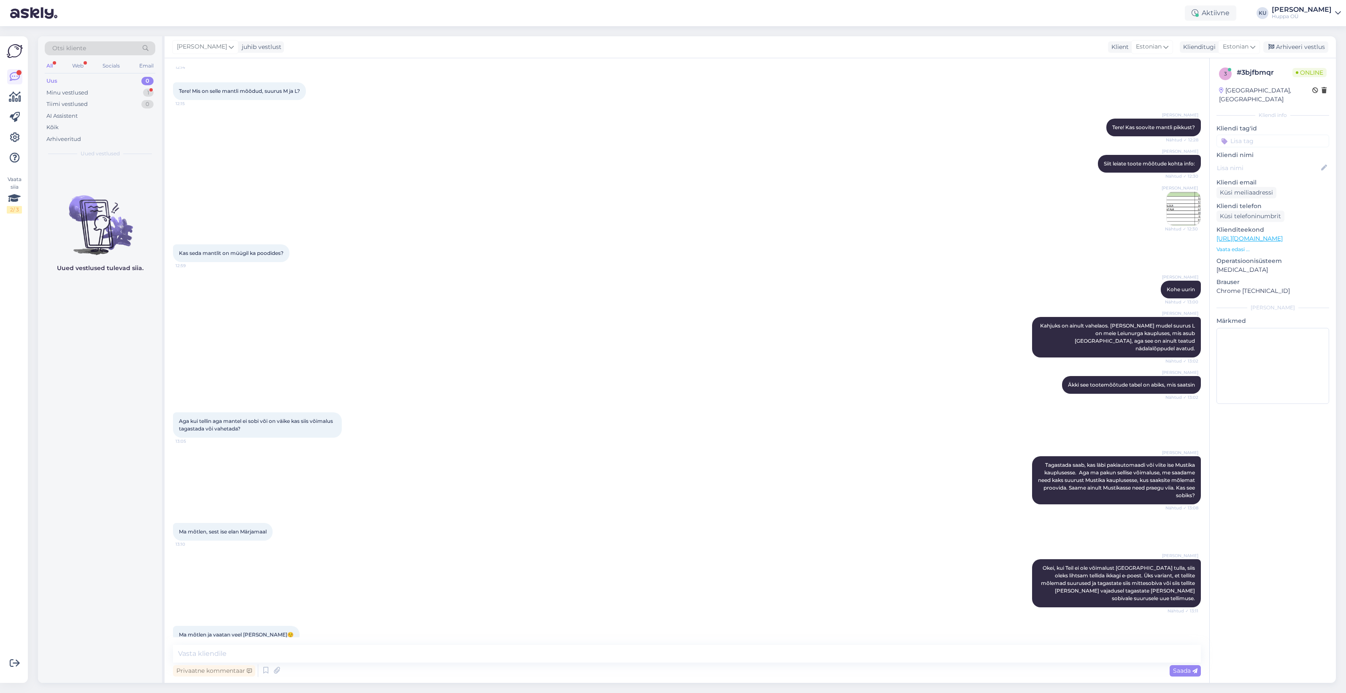
scroll to position [102, 0]
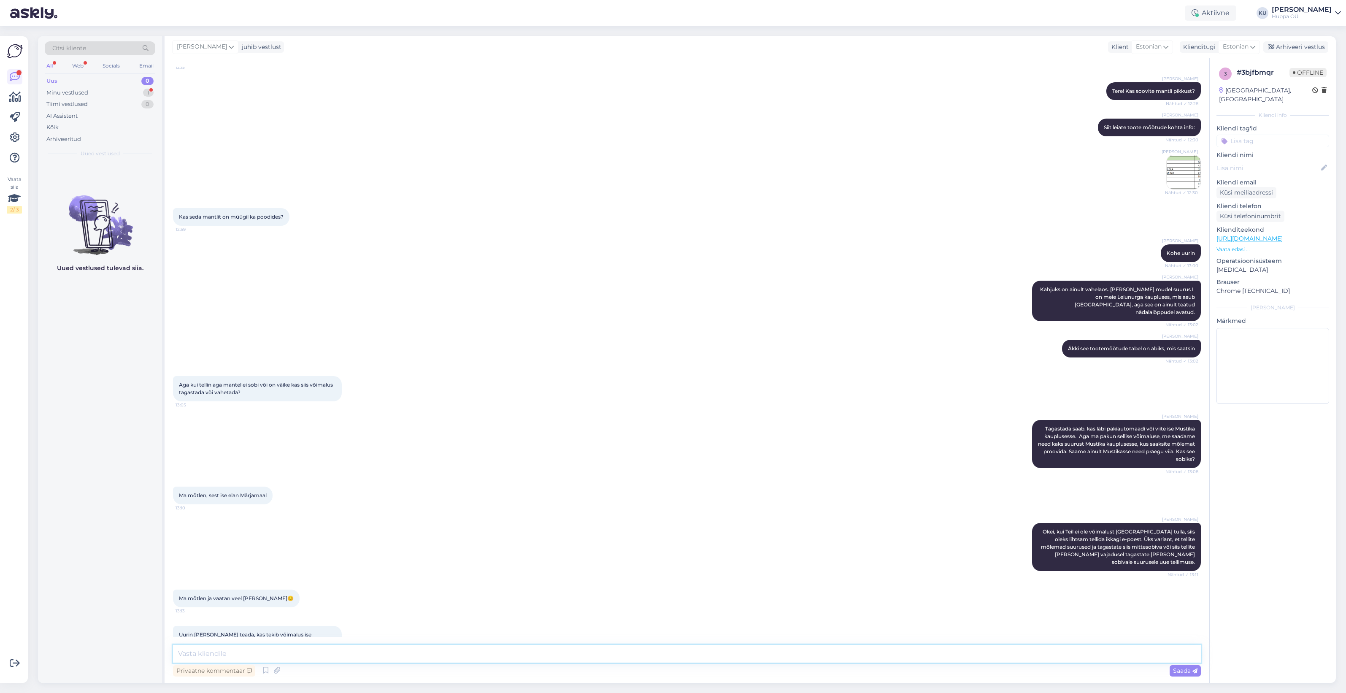
click at [276, 652] on textarea at bounding box center [687, 654] width 1028 height 18
type textarea "Teeme nii :)"
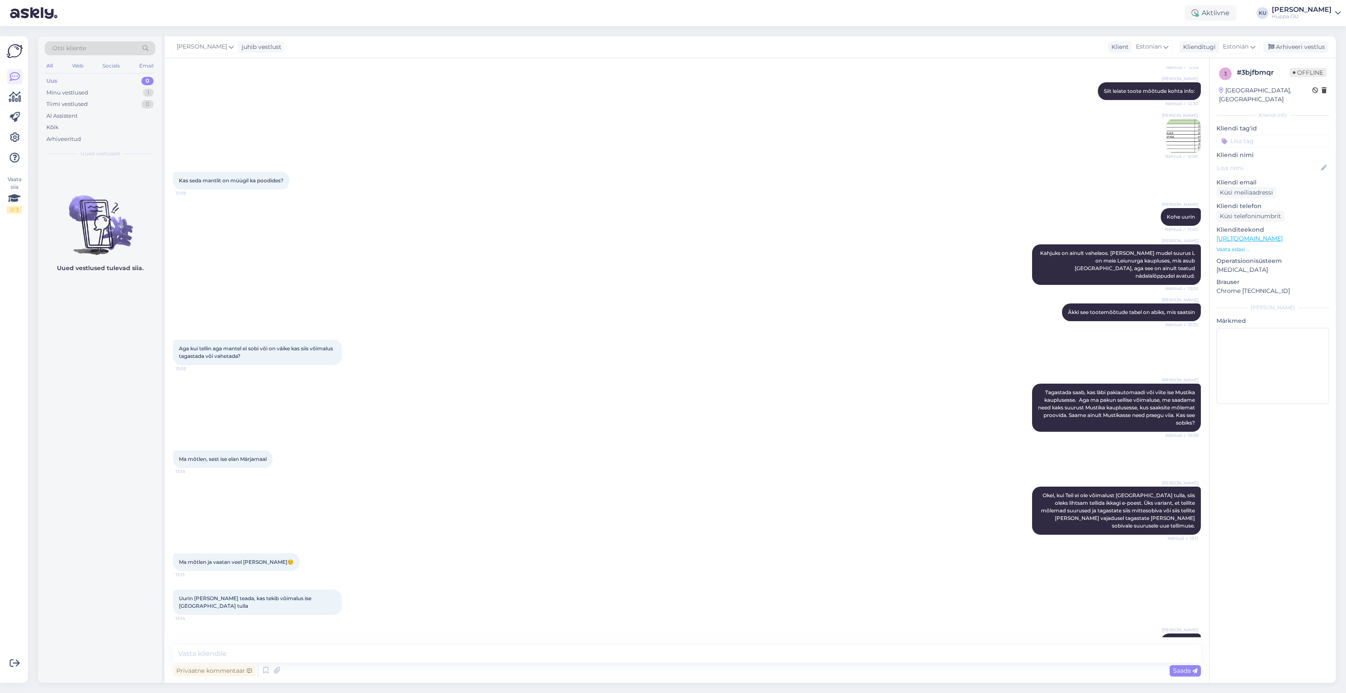
drag, startPoint x: 1307, startPoint y: 41, endPoint x: 1014, endPoint y: 46, distance: 293.3
click at [1307, 41] on div "Arhiveeri vestlus" at bounding box center [1295, 46] width 65 height 11
